Goal: Find specific page/section: Find specific page/section

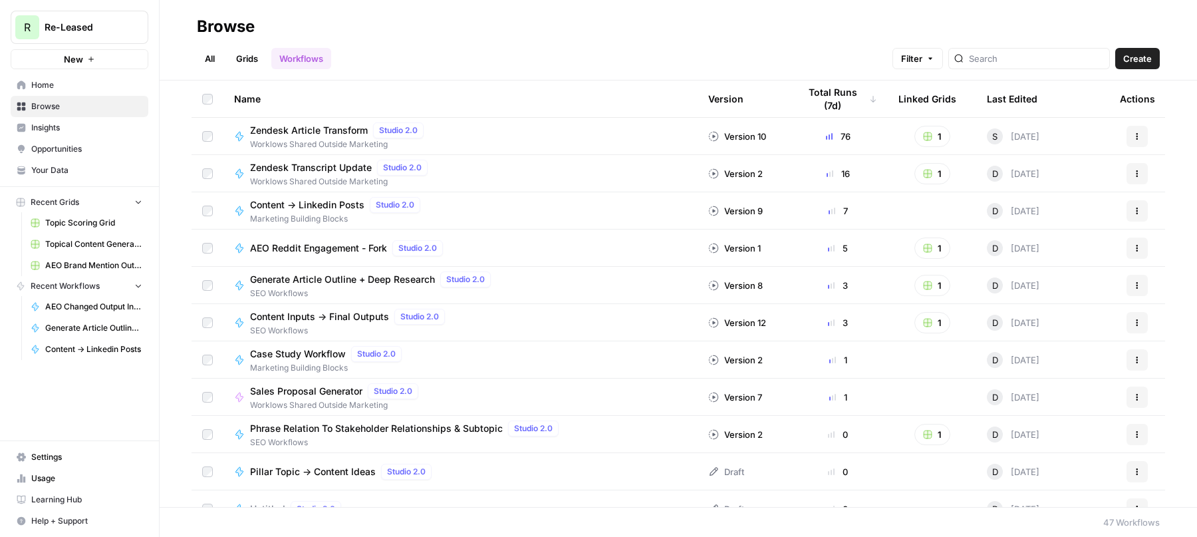
click at [57, 145] on span "Opportunities" at bounding box center [86, 149] width 111 height 12
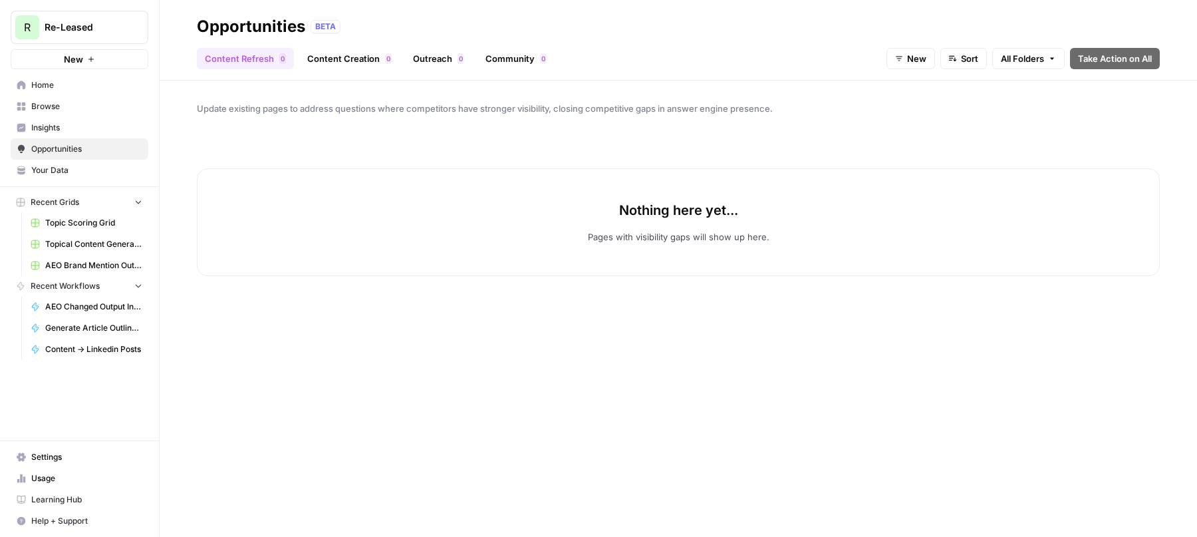
click at [81, 130] on span "Insights" at bounding box center [86, 128] width 111 height 12
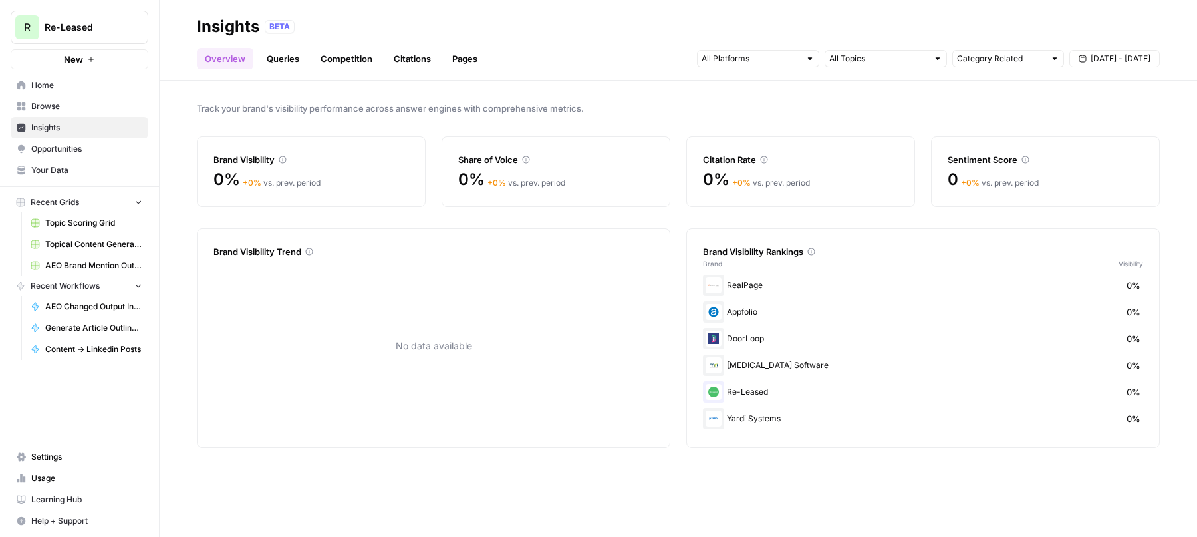
click at [435, 361] on div "No data available" at bounding box center [433, 346] width 440 height 170
click at [248, 158] on div "Brand Visibility" at bounding box center [310, 159] width 195 height 13
click at [276, 59] on link "Queries" at bounding box center [283, 58] width 49 height 21
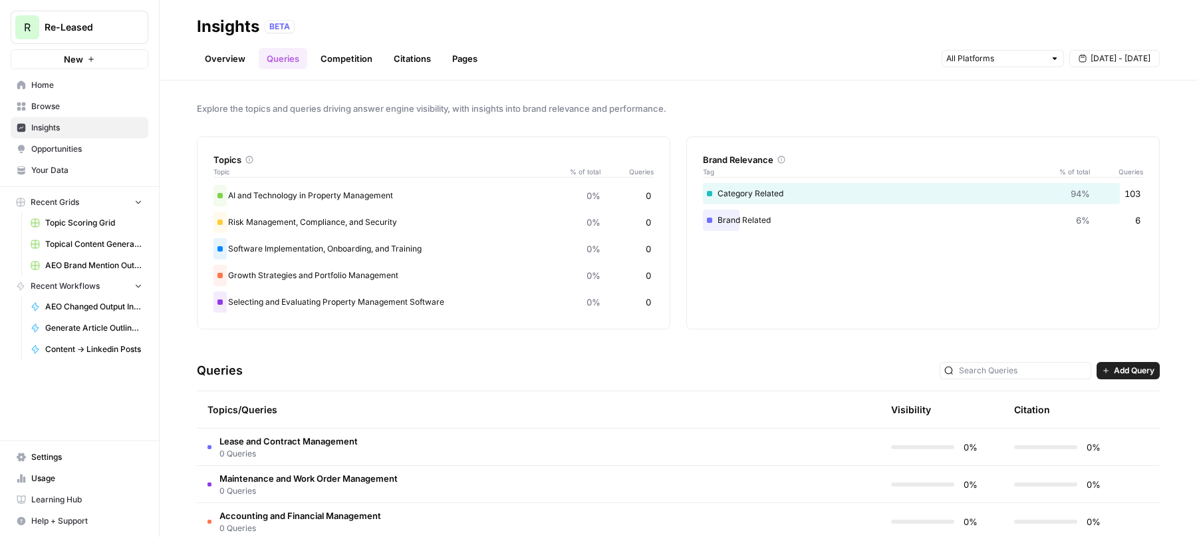
click at [208, 59] on link "Overview" at bounding box center [225, 58] width 57 height 21
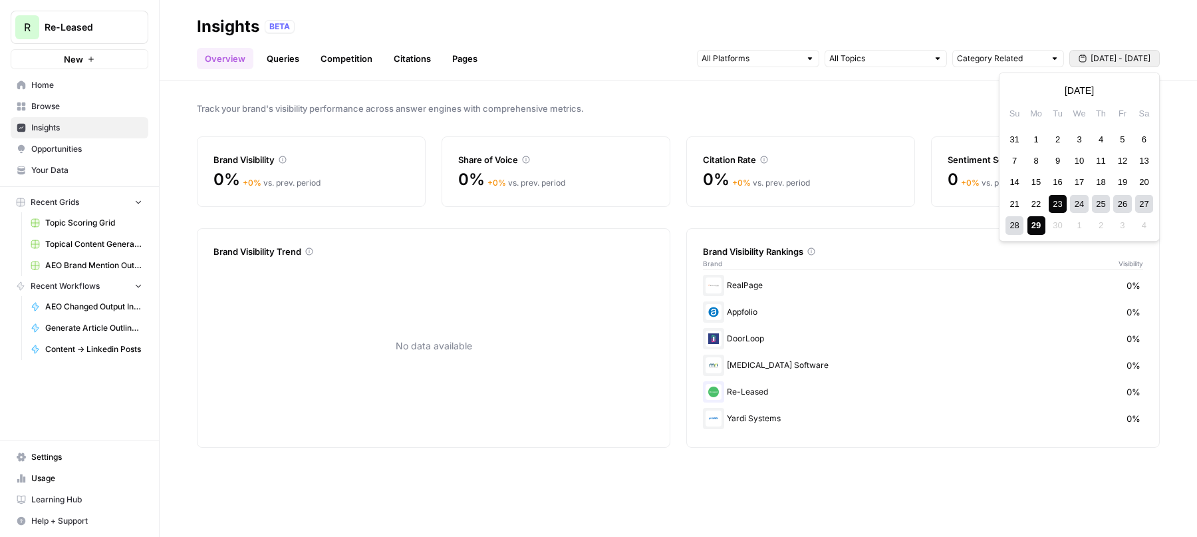
click at [1118, 59] on span "[DATE] - [DATE]" at bounding box center [1121, 59] width 60 height 12
click at [1123, 204] on div "26" at bounding box center [1122, 204] width 18 height 18
click at [995, 11] on header "Insights BETA Overview Queries Competition Citations Pages Category Related [DA…" at bounding box center [678, 40] width 1037 height 80
click at [1115, 57] on span "[DATE] - [DATE]" at bounding box center [1121, 59] width 60 height 12
click at [1128, 203] on div "26" at bounding box center [1122, 204] width 18 height 18
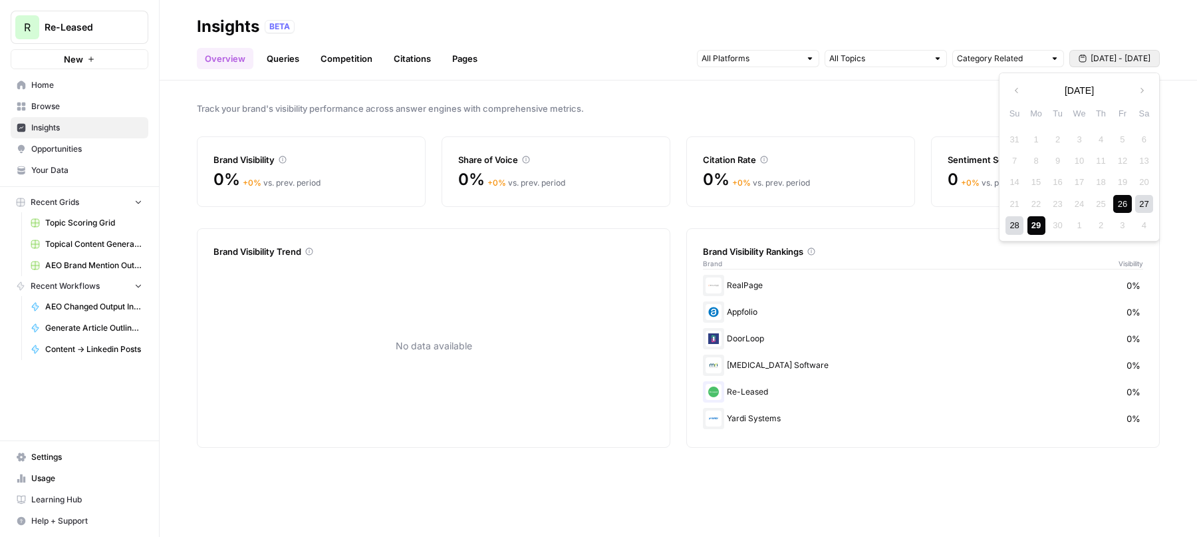
click at [1037, 226] on div "29" at bounding box center [1036, 225] width 18 height 18
click at [1100, 58] on span "[DATE] - [DATE]" at bounding box center [1121, 59] width 60 height 12
click at [1124, 202] on div "26" at bounding box center [1122, 204] width 18 height 18
click at [1015, 225] on div "28" at bounding box center [1014, 225] width 18 height 18
click at [51, 147] on span "Opportunities" at bounding box center [86, 149] width 111 height 12
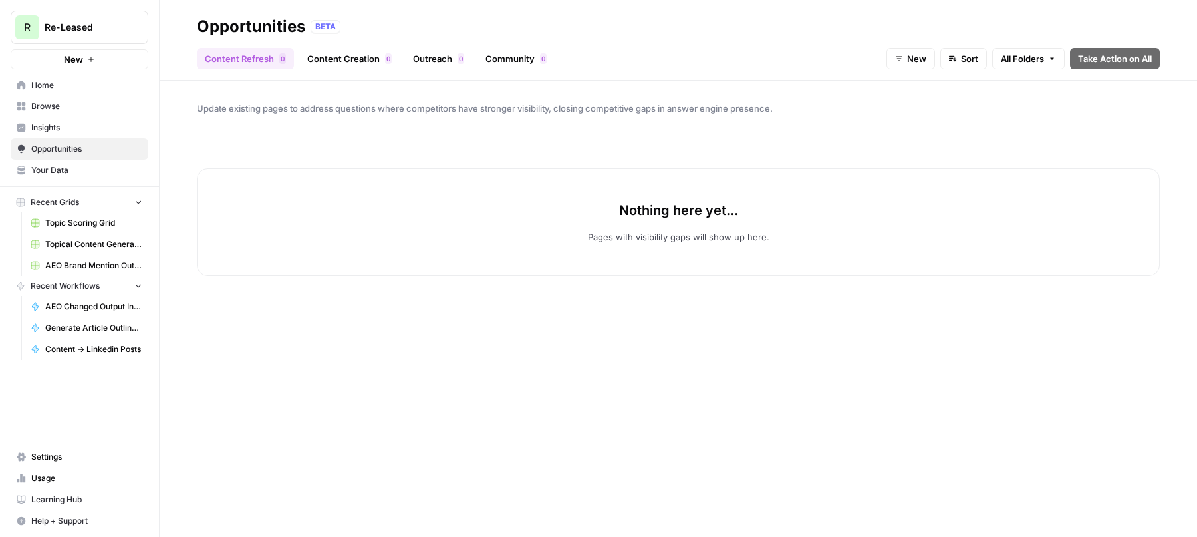
click at [340, 56] on link "Content Creation 0" at bounding box center [349, 58] width 100 height 21
click at [437, 54] on link "Outreach 0" at bounding box center [438, 58] width 67 height 21
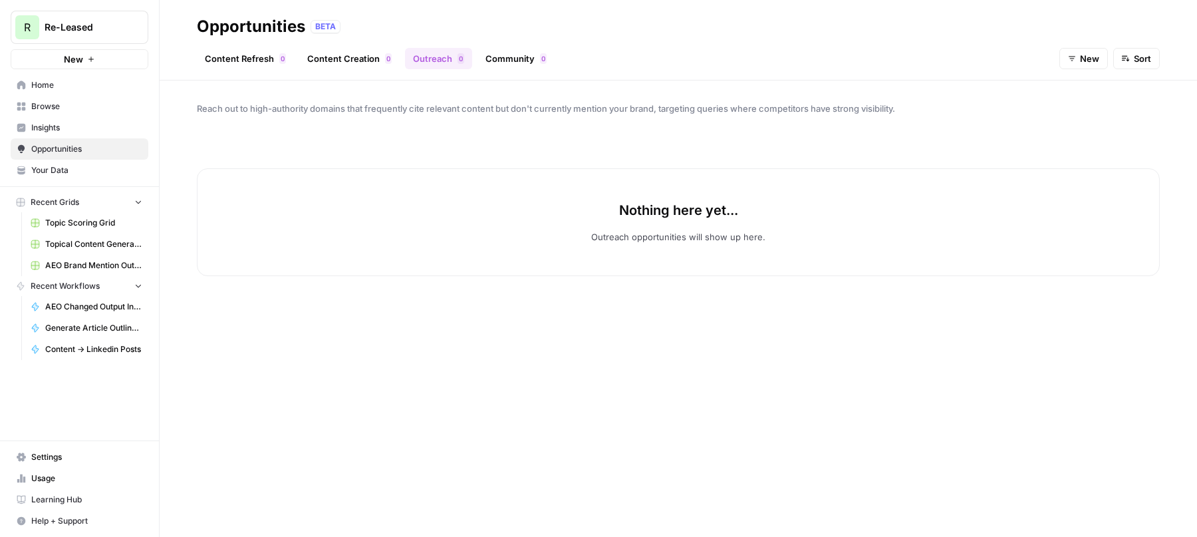
click at [521, 57] on link "Community 0" at bounding box center [515, 58] width 77 height 21
click at [39, 78] on link "Home" at bounding box center [80, 84] width 138 height 21
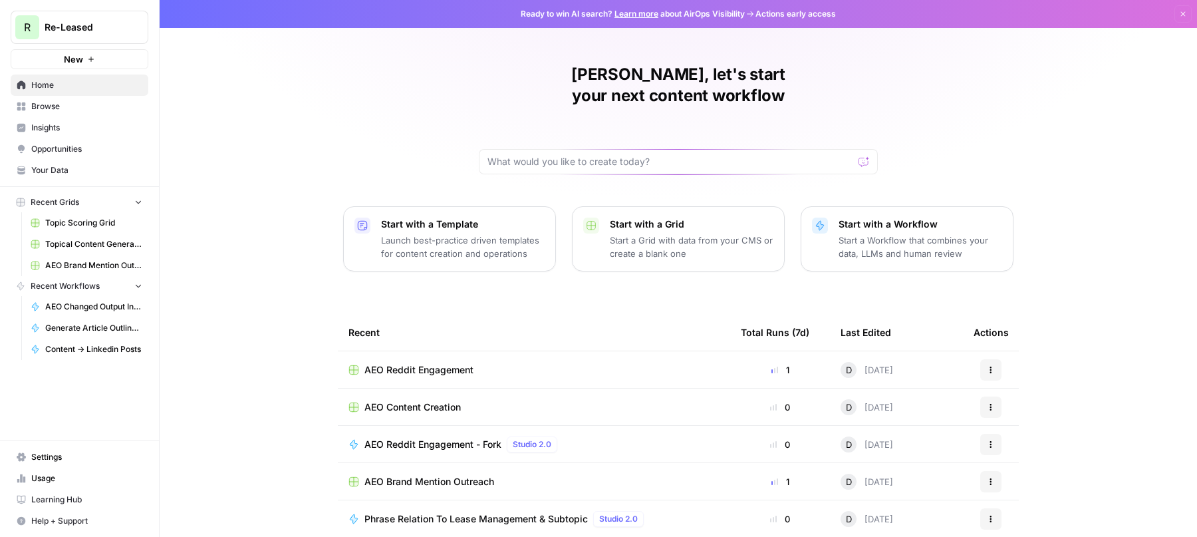
scroll to position [75, 0]
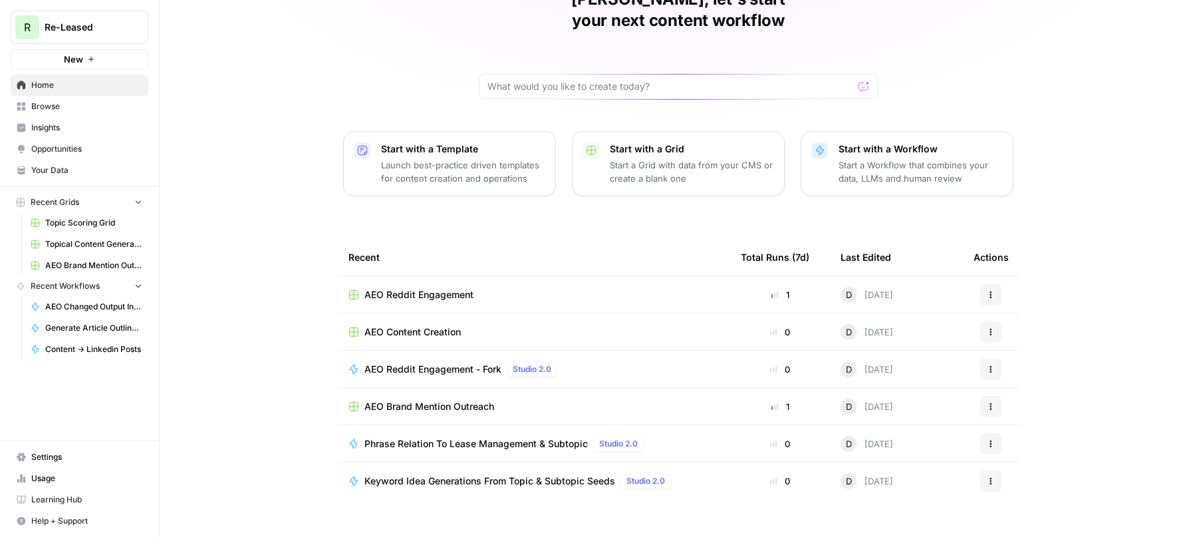
click at [421, 325] on span "AEO Content Creation" at bounding box center [412, 331] width 96 height 13
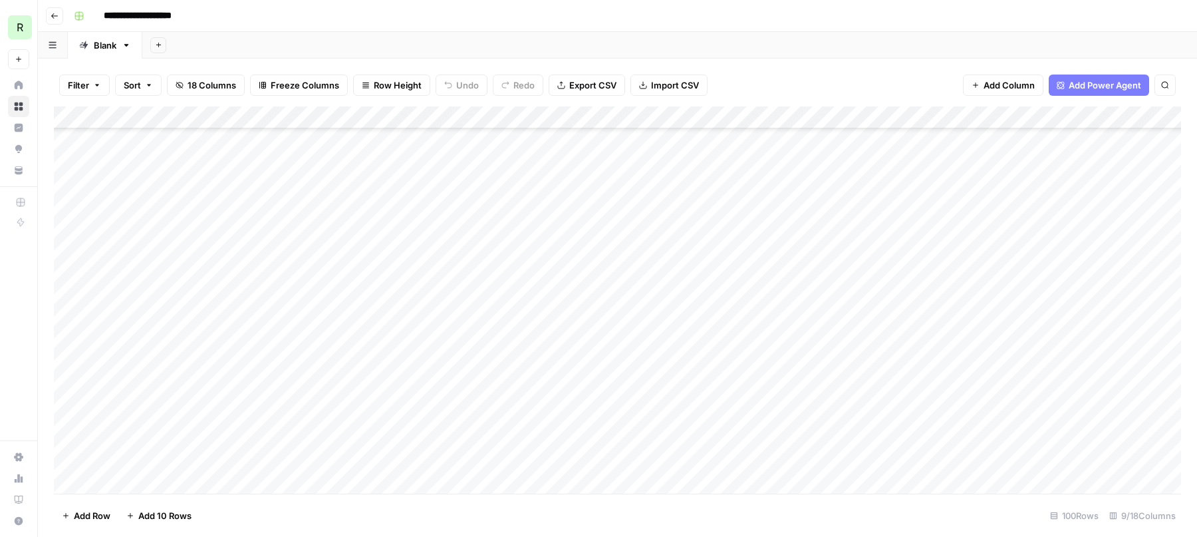
scroll to position [1918, 0]
